Goal: Information Seeking & Learning: Learn about a topic

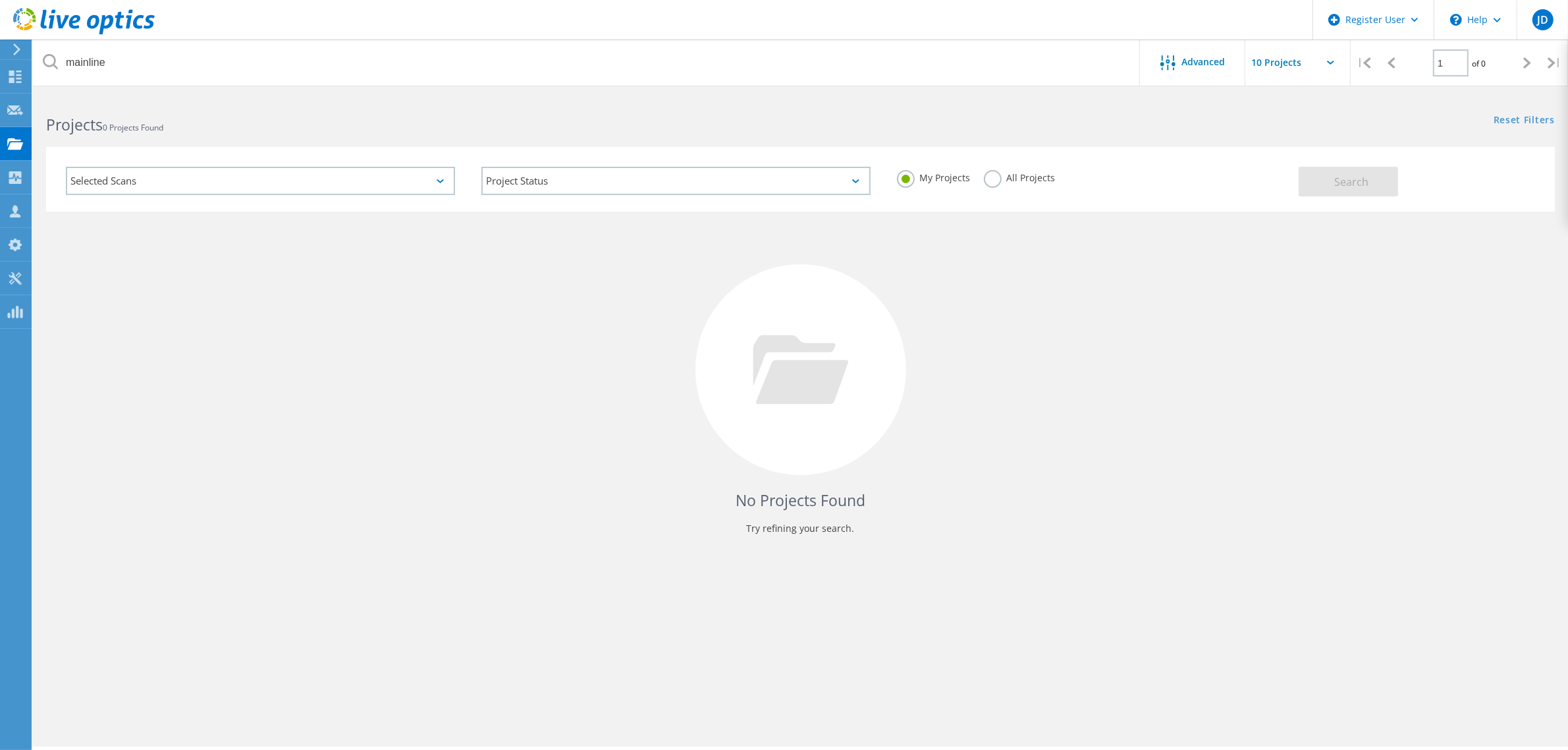
click at [1004, 178] on label "All Projects" at bounding box center [1019, 176] width 71 height 13
click at [0, 0] on input "All Projects" at bounding box center [0, 0] width 0 height 0
click at [1334, 189] on button "Search" at bounding box center [1348, 181] width 99 height 29
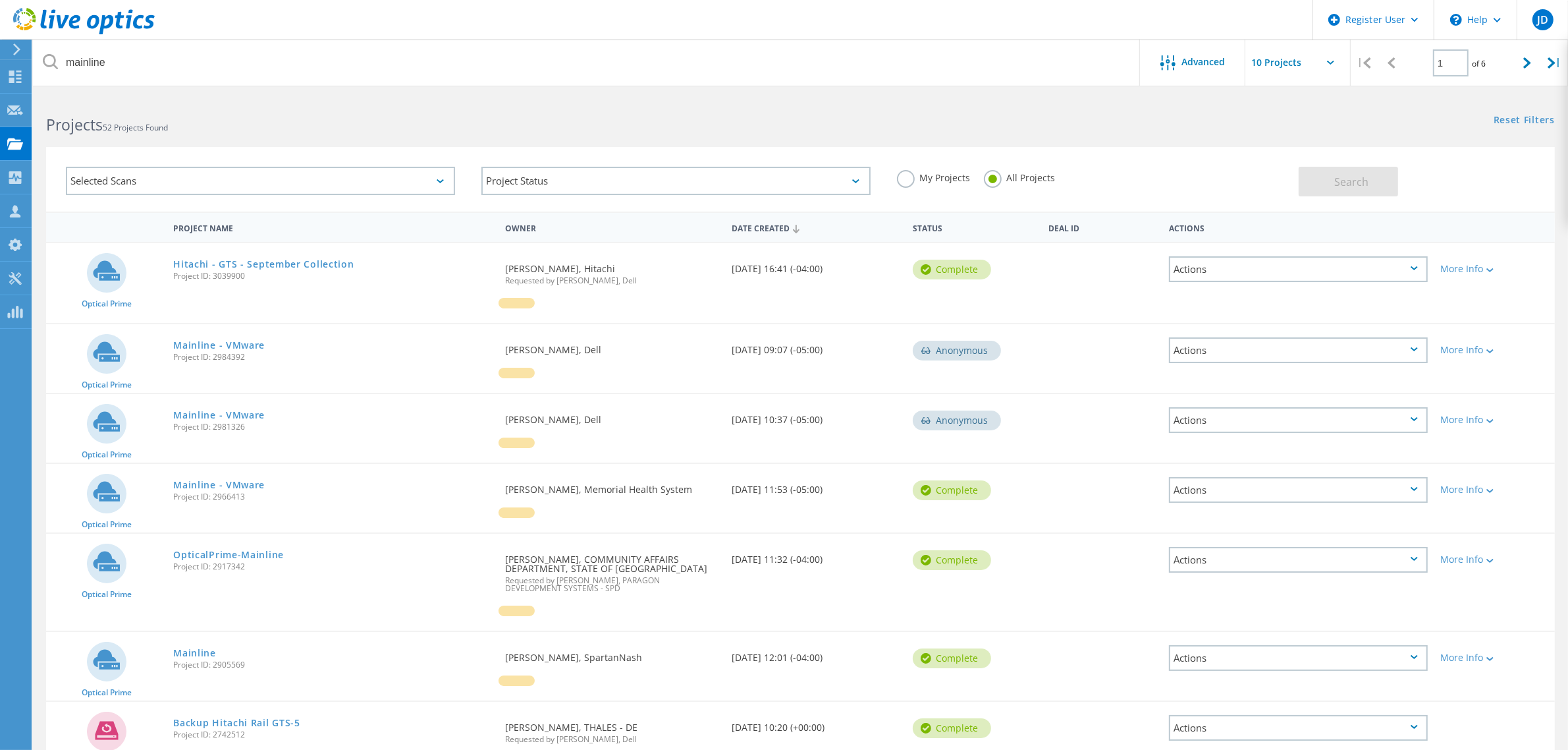
click at [906, 178] on label "My Projects" at bounding box center [934, 176] width 74 height 13
click at [0, 0] on input "My Projects" at bounding box center [0, 0] width 0 height 0
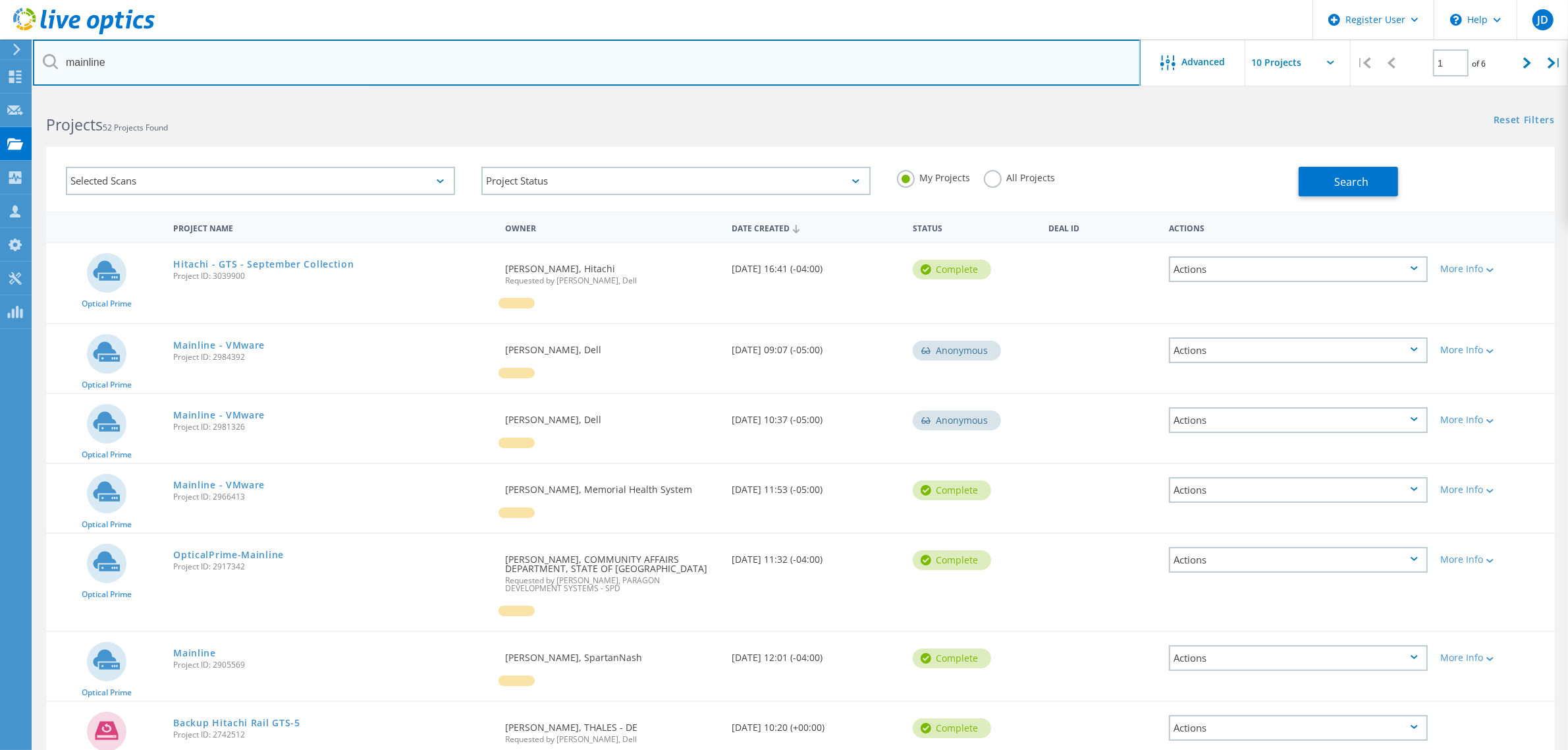
click at [1001, 68] on input "mainline" at bounding box center [587, 63] width 1108 height 46
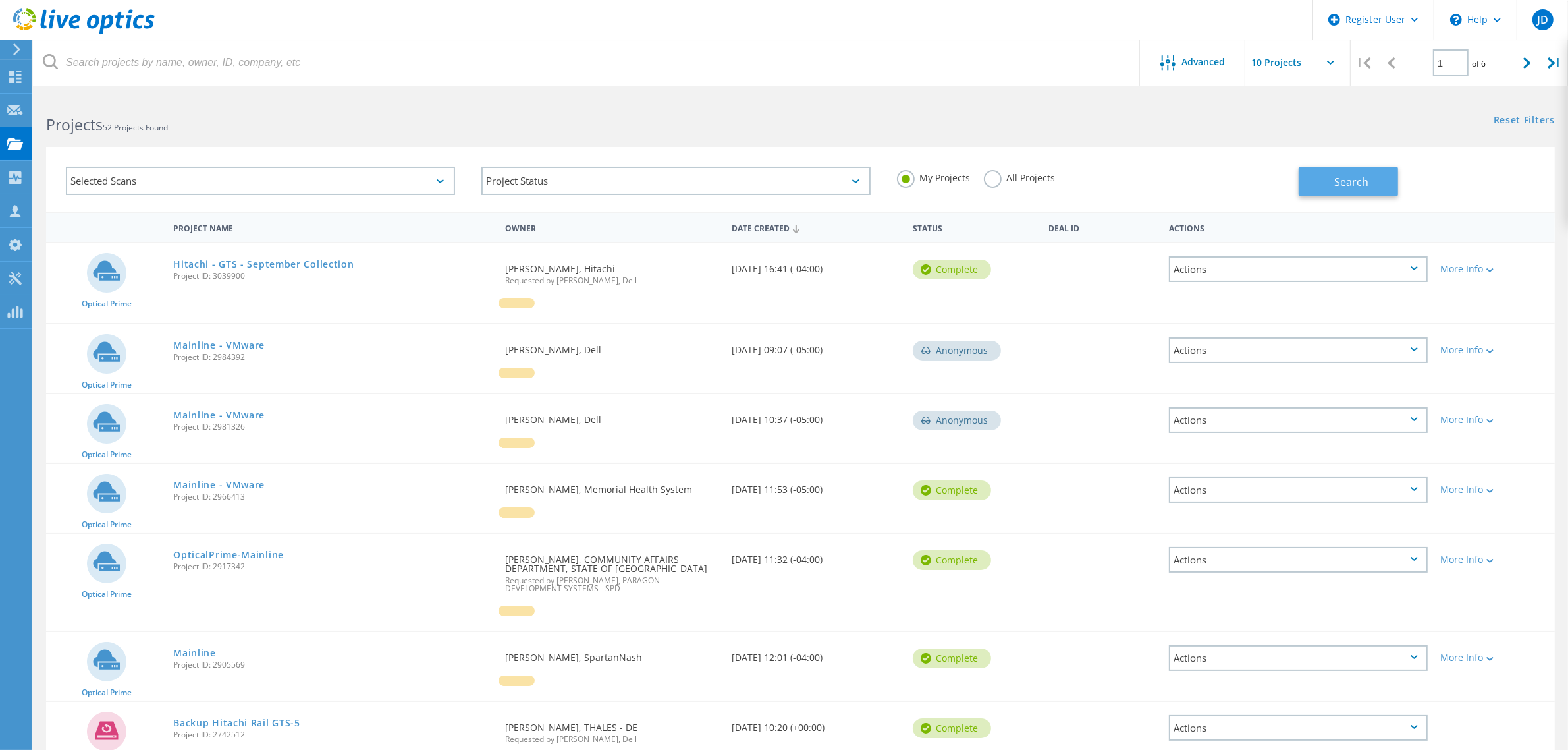
click at [1351, 175] on span "Search" at bounding box center [1351, 181] width 34 height 14
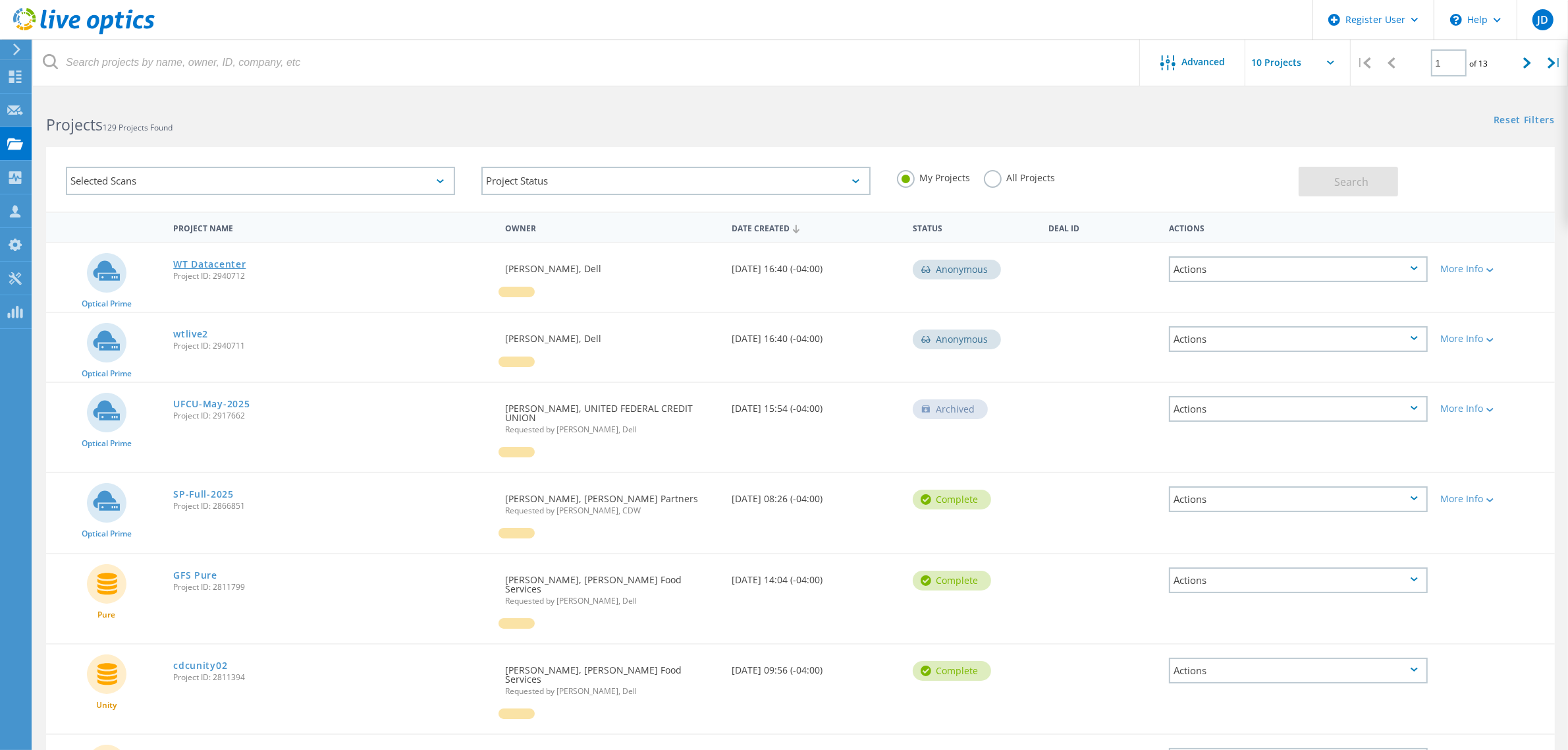
click at [202, 264] on link "WT Datacenter" at bounding box center [209, 264] width 72 height 9
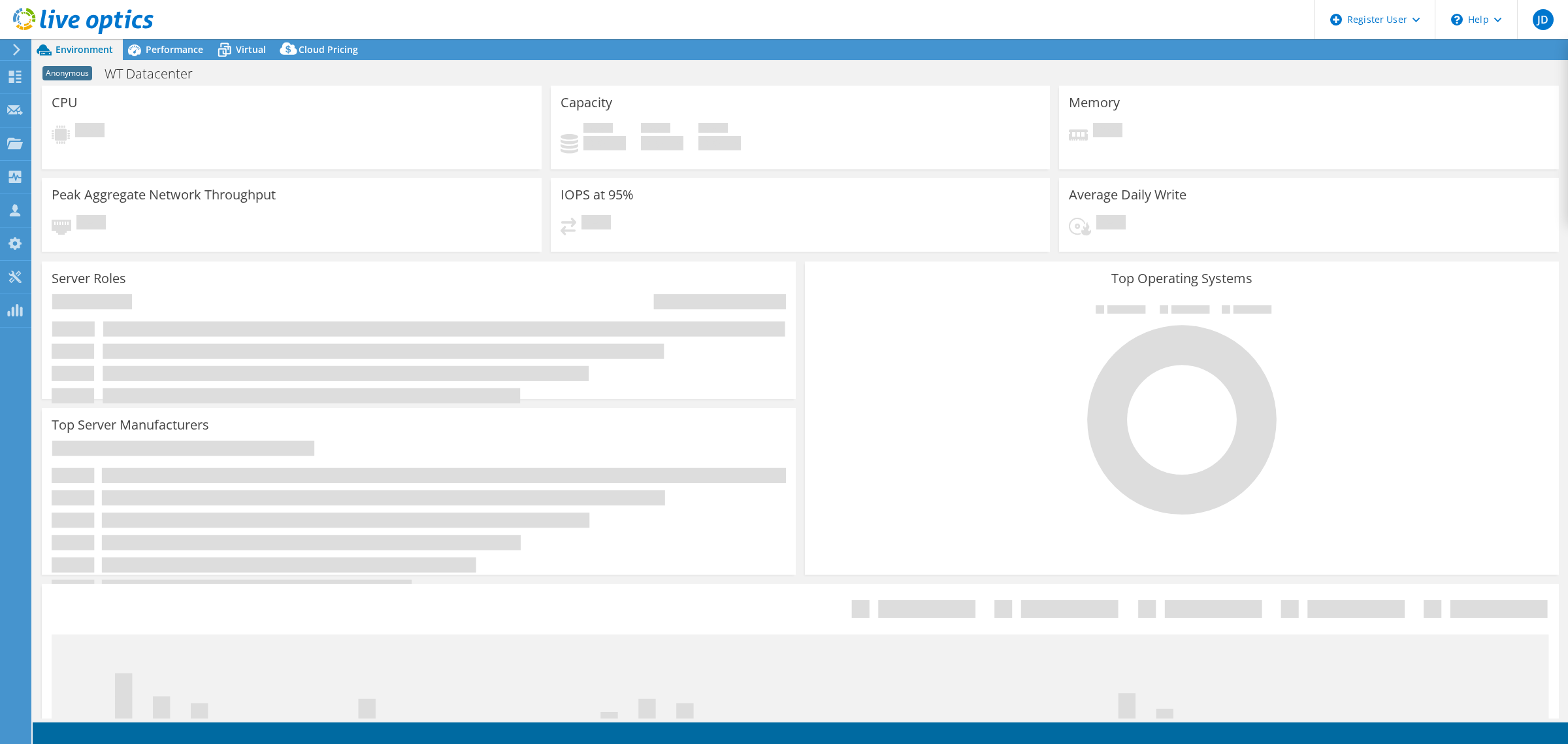
select select "USD"
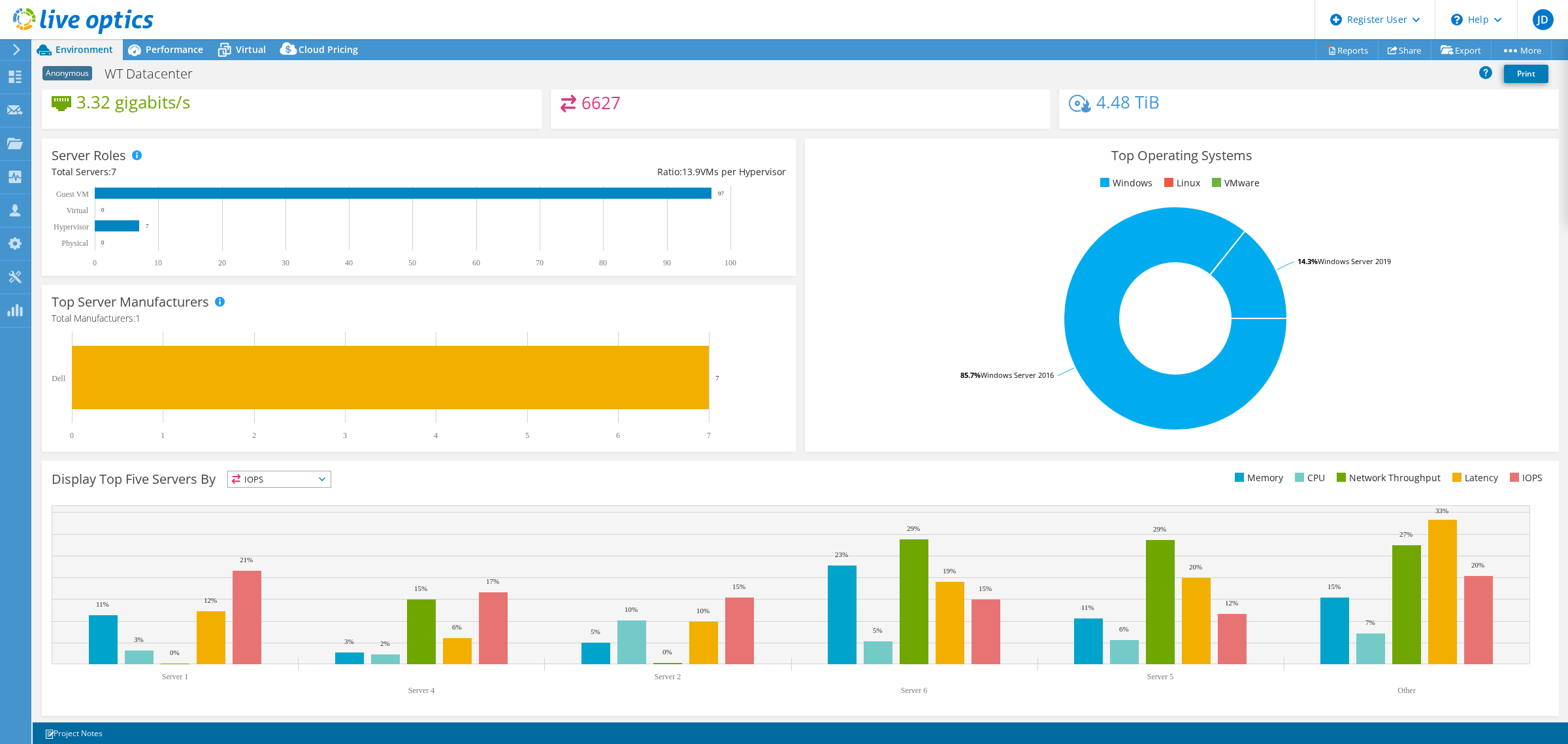
scroll to position [126, 0]
click at [176, 49] on span "Performance" at bounding box center [174, 50] width 58 height 12
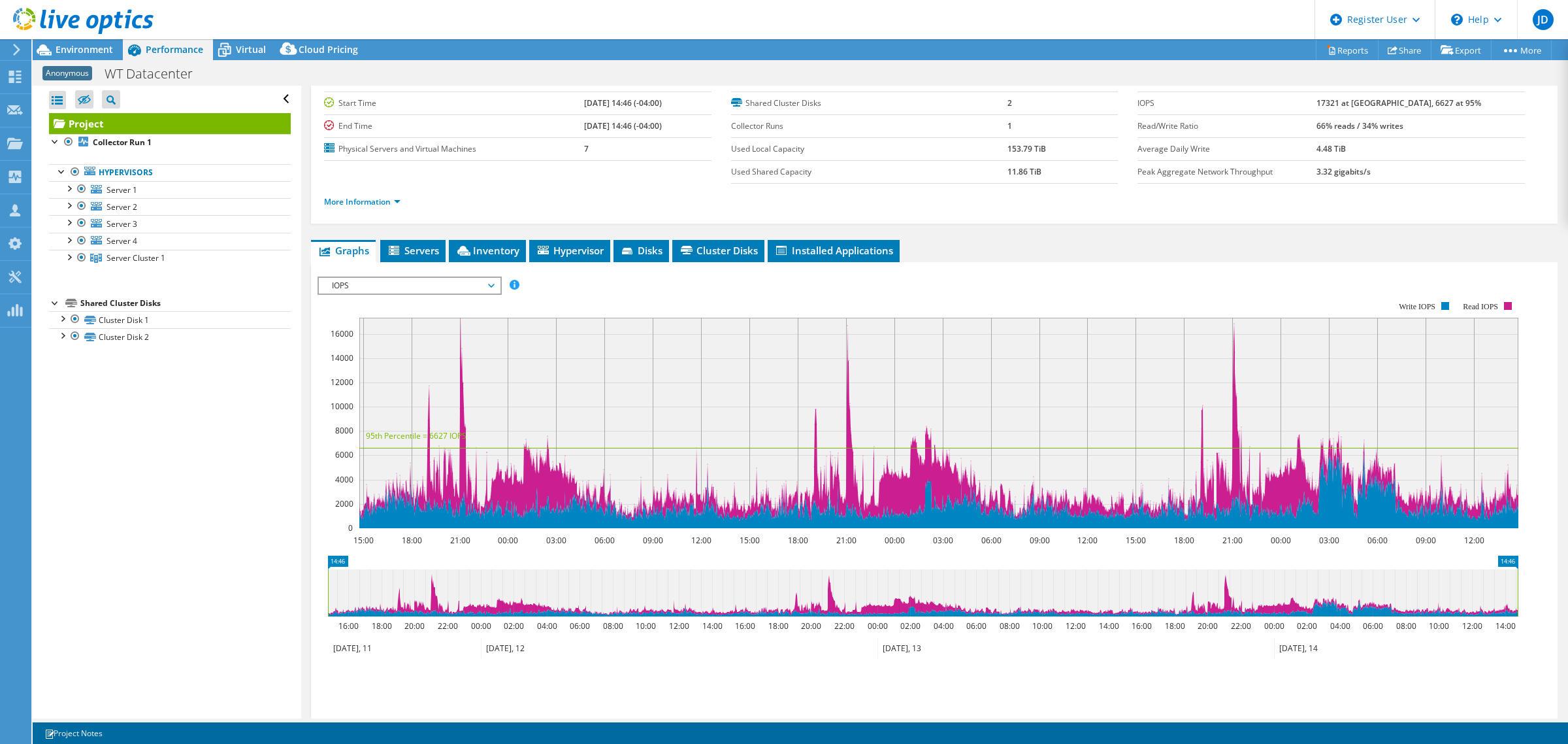
scroll to position [149, 0]
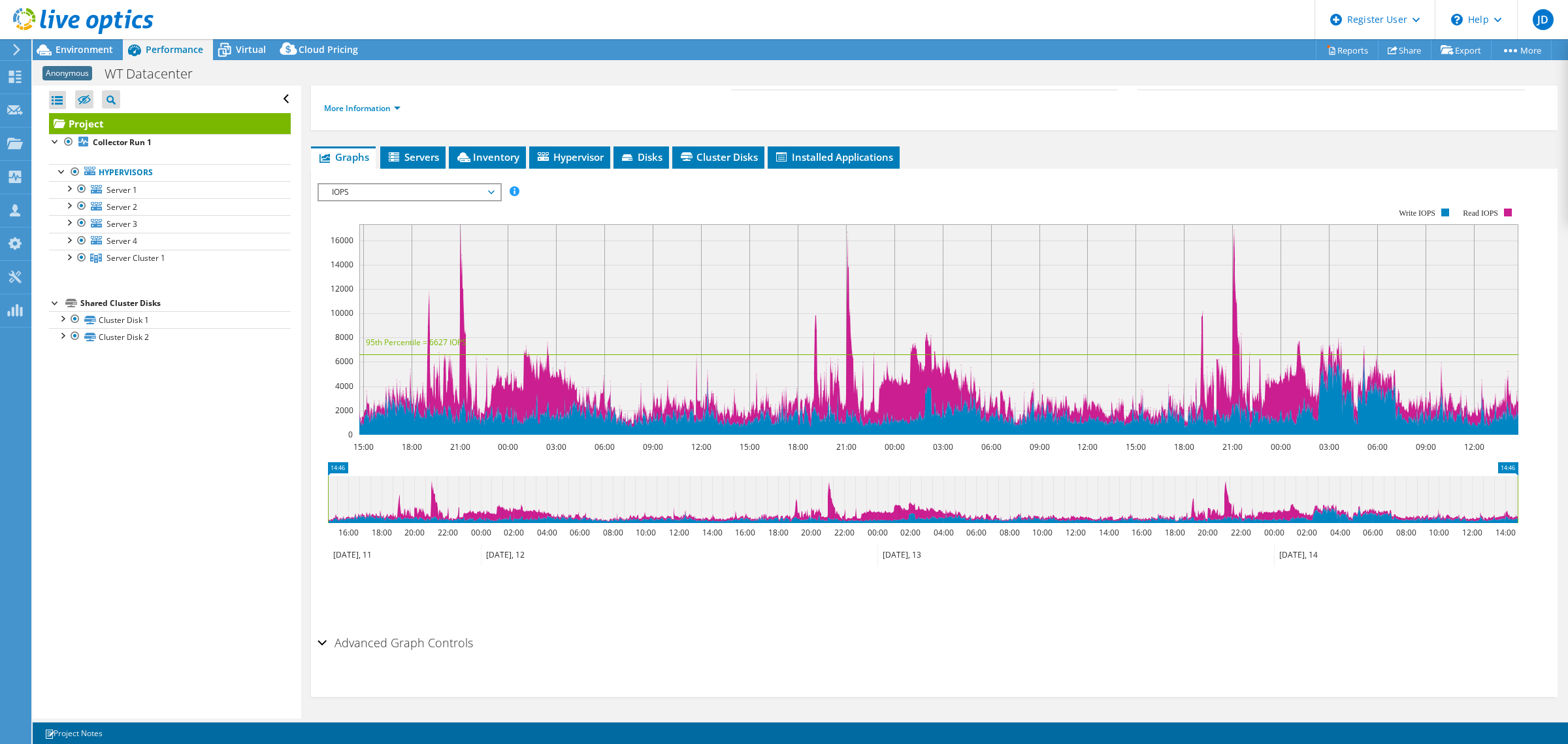
click at [452, 193] on span "IOPS" at bounding box center [409, 192] width 168 height 16
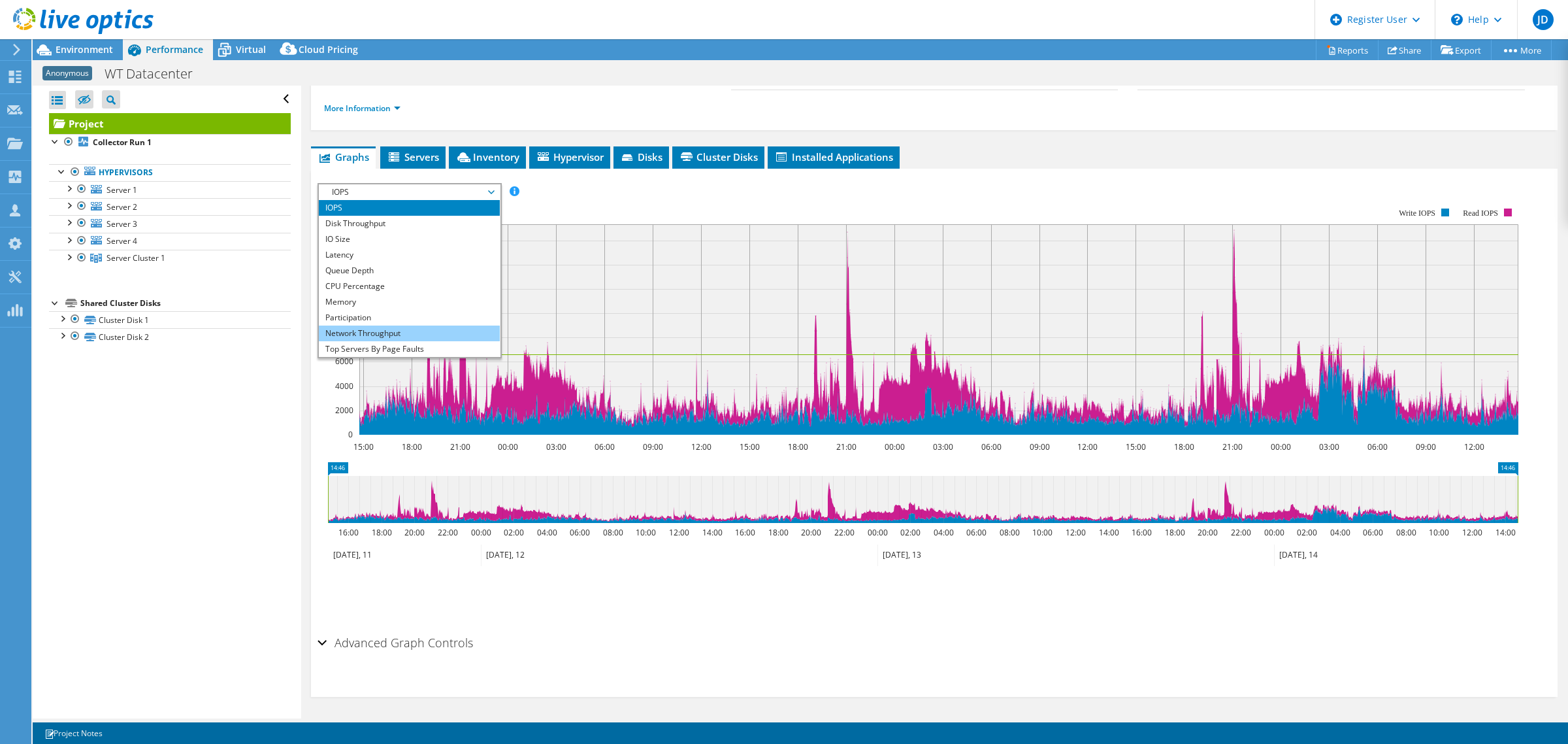
click at [400, 330] on li "Network Throughput" at bounding box center [410, 333] width 181 height 16
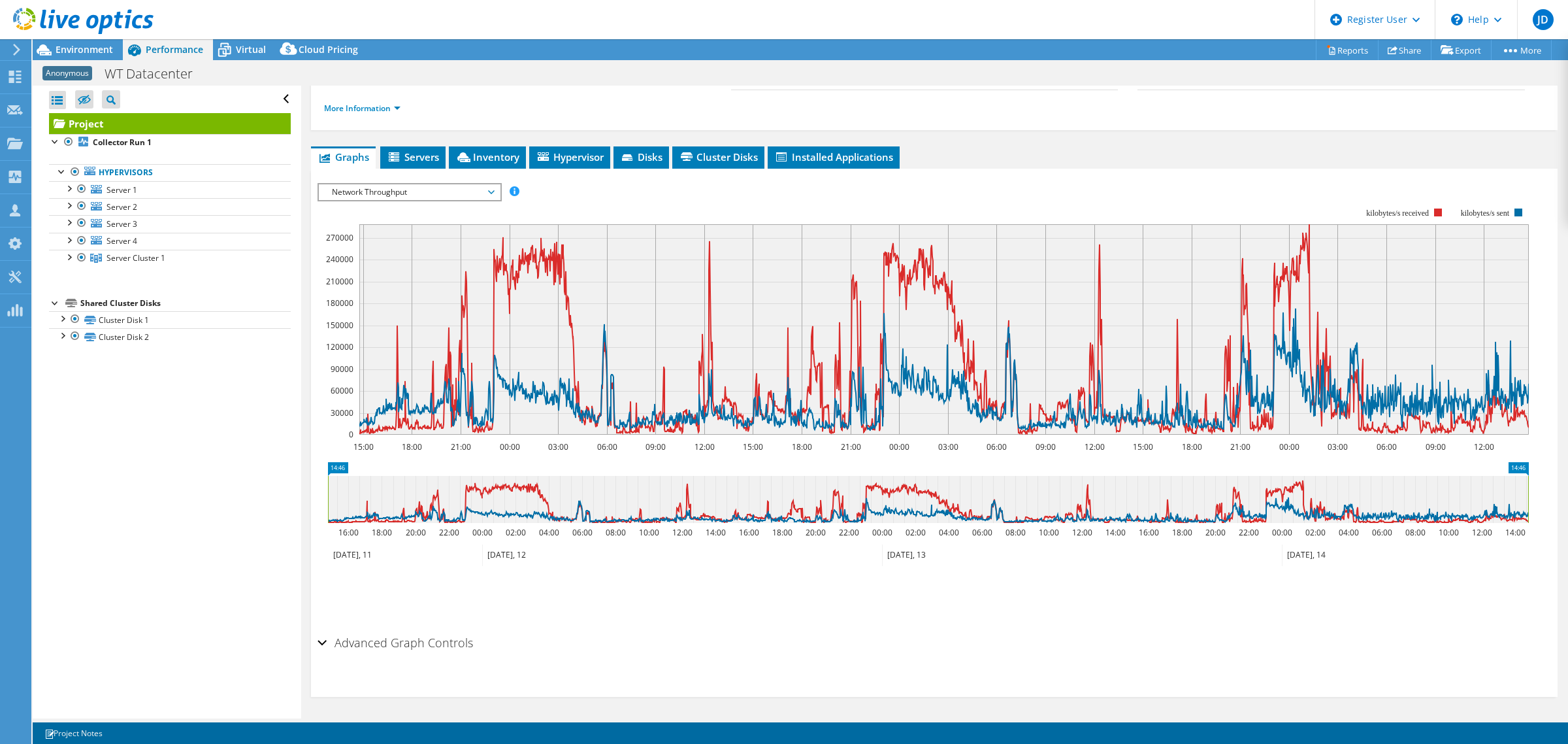
click at [425, 191] on span "Network Throughput" at bounding box center [409, 192] width 168 height 16
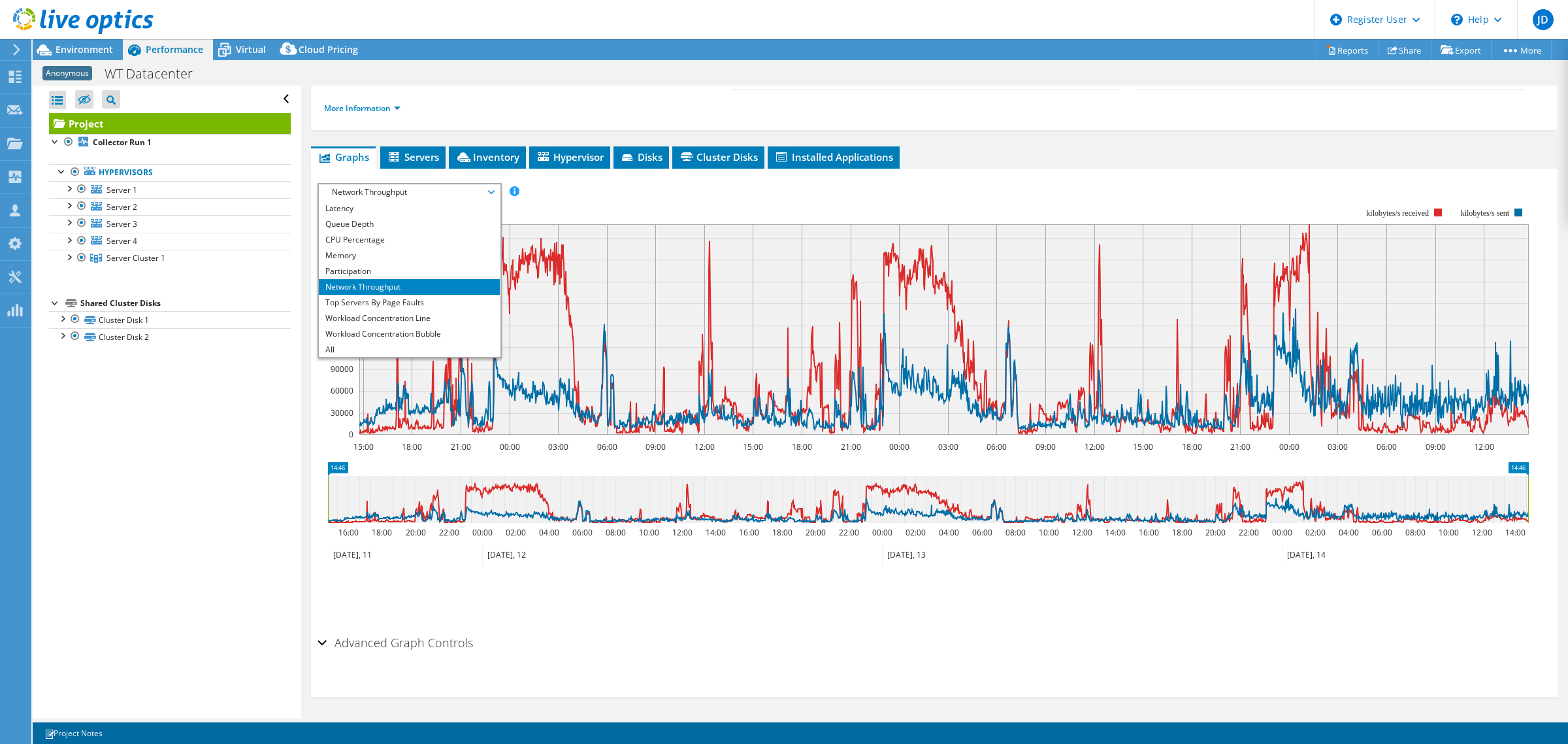
scroll to position [25, 0]
click at [395, 280] on li "Memory" at bounding box center [410, 278] width 181 height 16
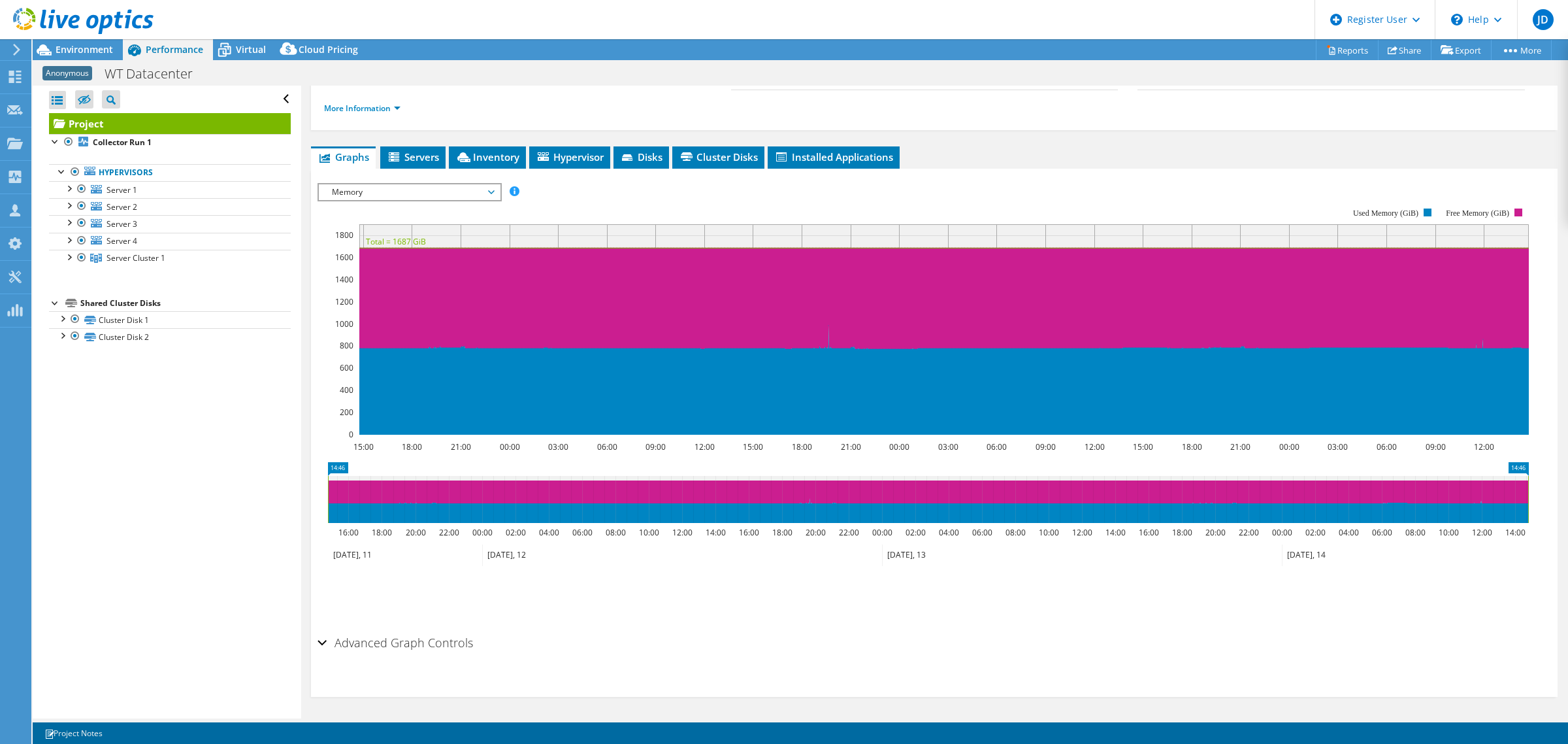
click at [425, 187] on span "Memory" at bounding box center [409, 192] width 168 height 16
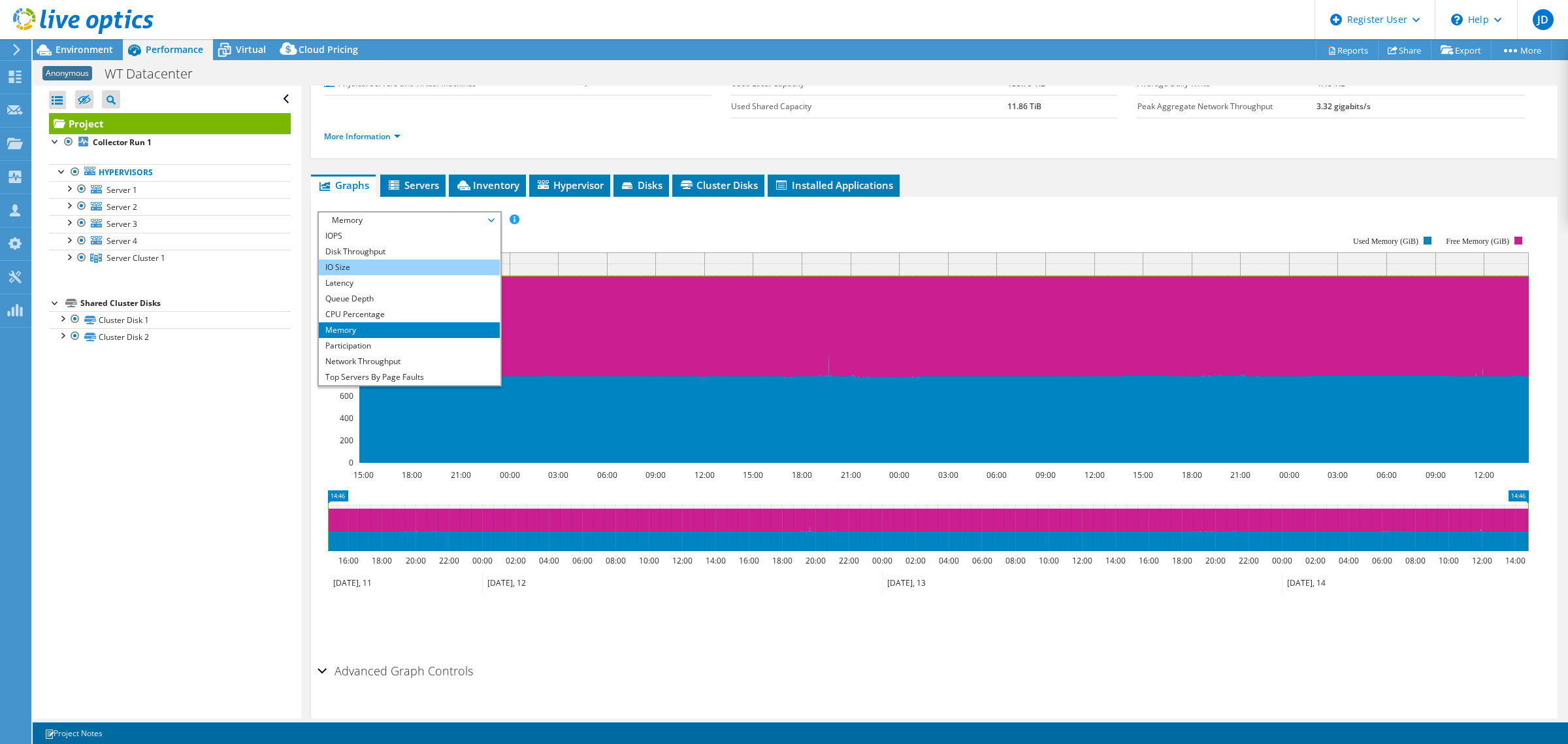
scroll to position [120, 0]
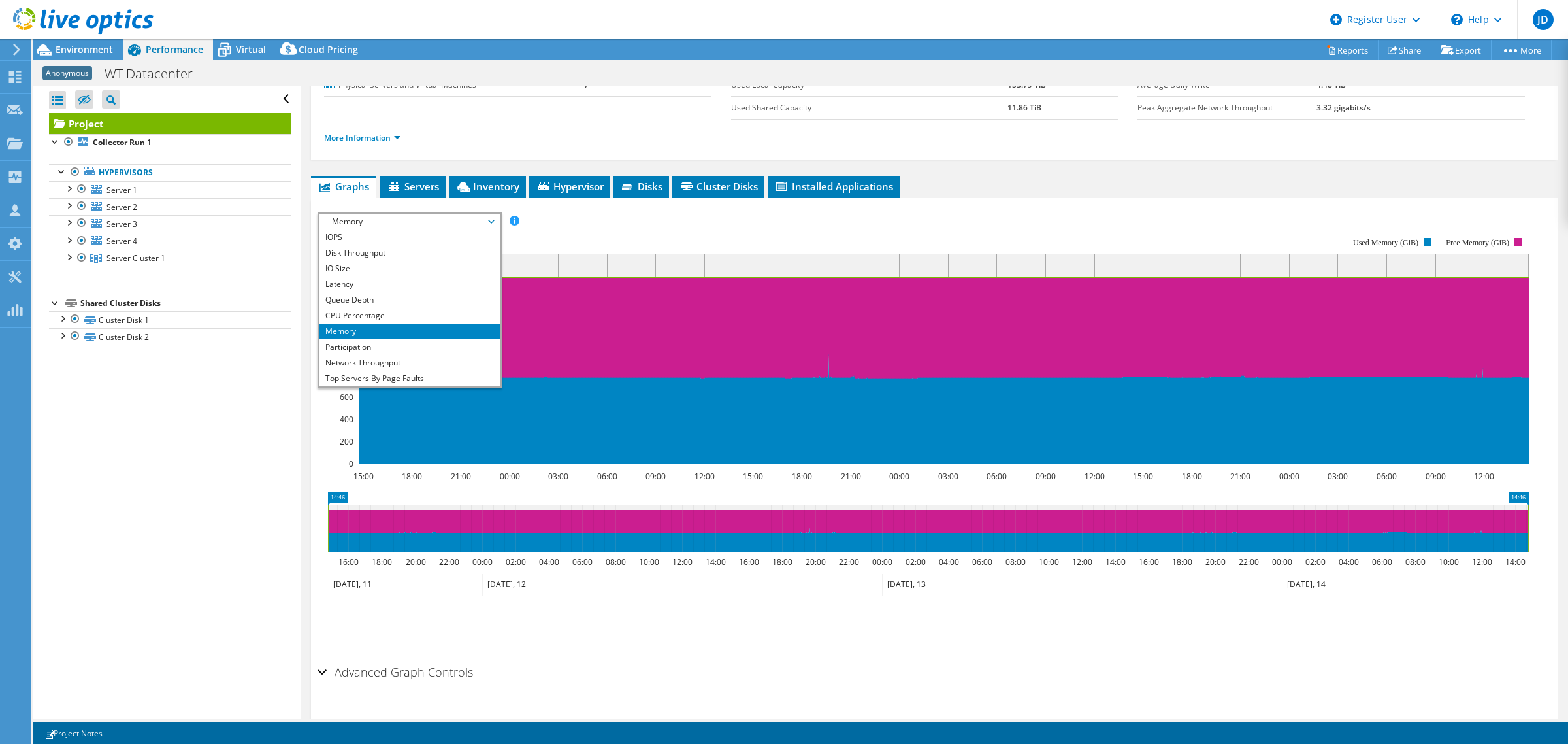
click at [987, 165] on div "Project Details Duration 3 days, 0 hr, 0 min Start Time 06/11/2025, 14:46 (-04:…" at bounding box center [934, 357] width 1267 height 783
